Goal: Task Accomplishment & Management: Manage account settings

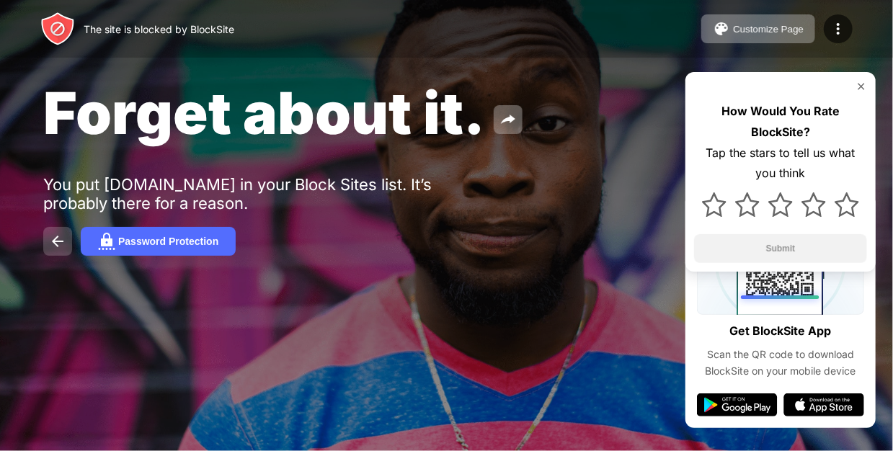
click at [55, 238] on img at bounding box center [57, 241] width 17 height 17
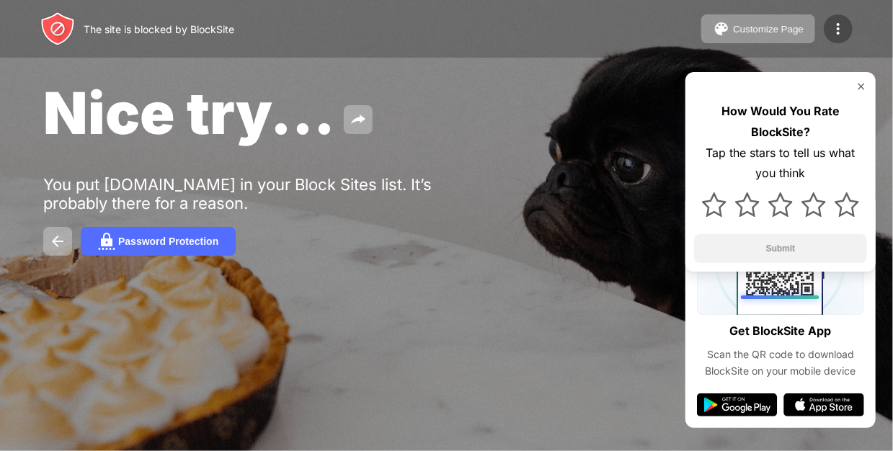
click at [840, 25] on img at bounding box center [837, 28] width 17 height 17
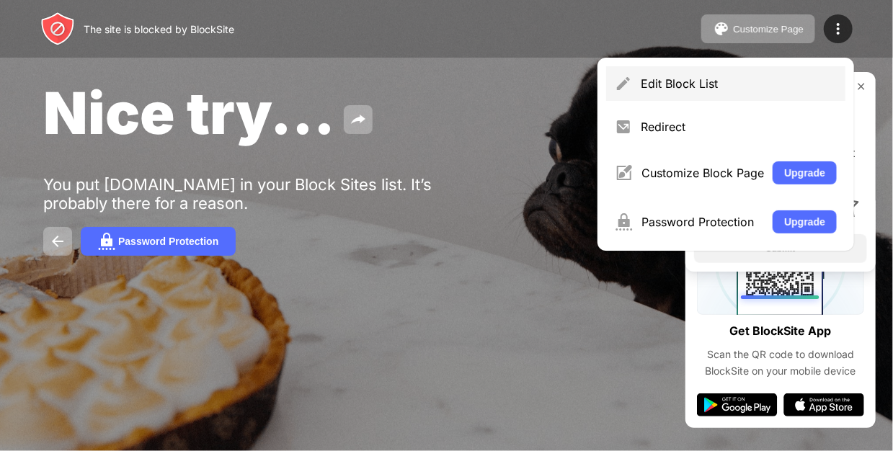
click at [737, 81] on div "Edit Block List" at bounding box center [738, 83] width 196 height 14
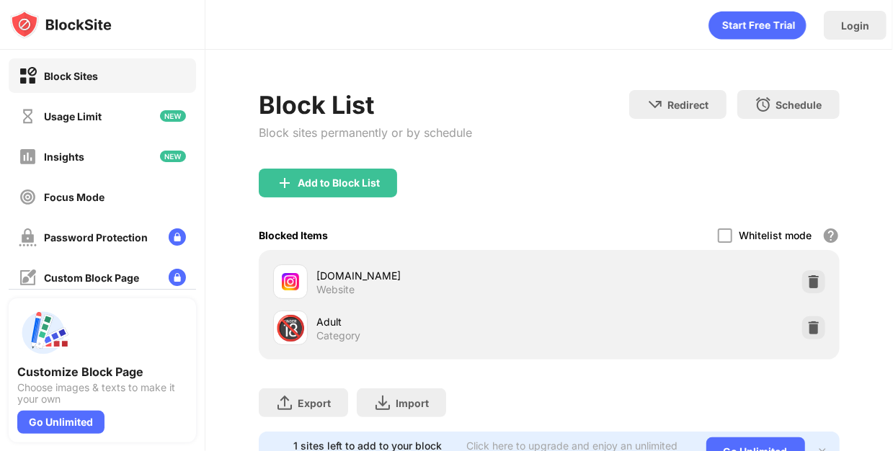
scroll to position [69, 0]
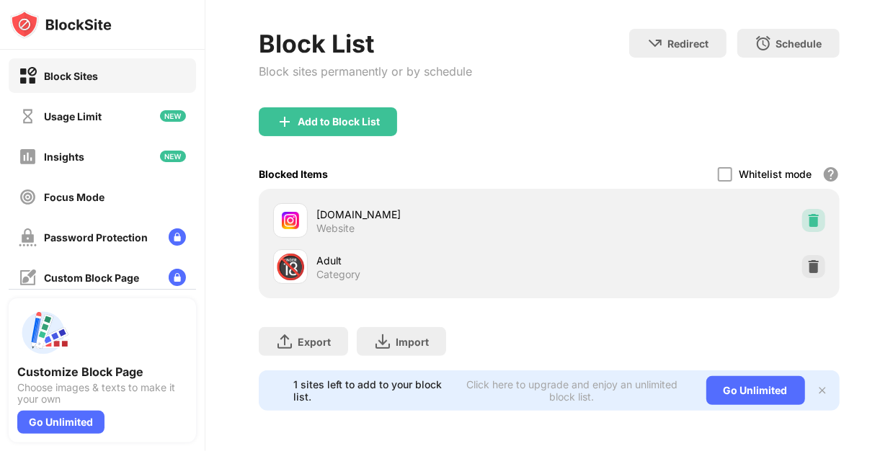
click at [810, 213] on img at bounding box center [813, 220] width 14 height 14
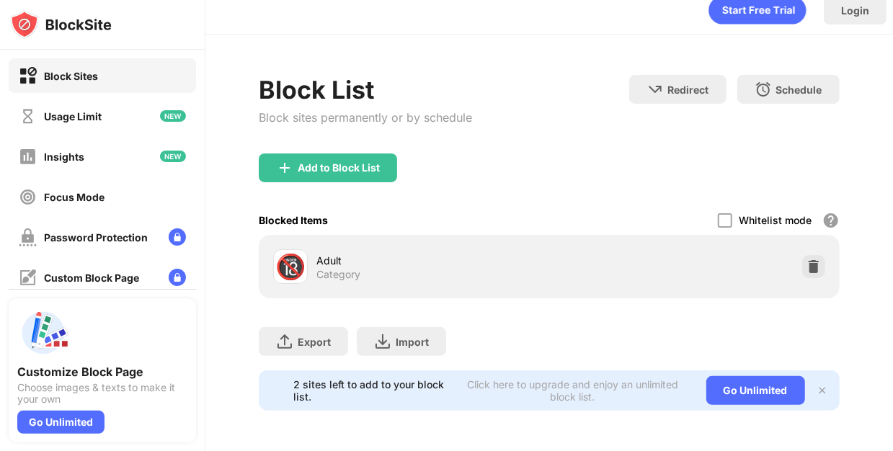
scroll to position [0, 0]
